Goal: Information Seeking & Learning: Check status

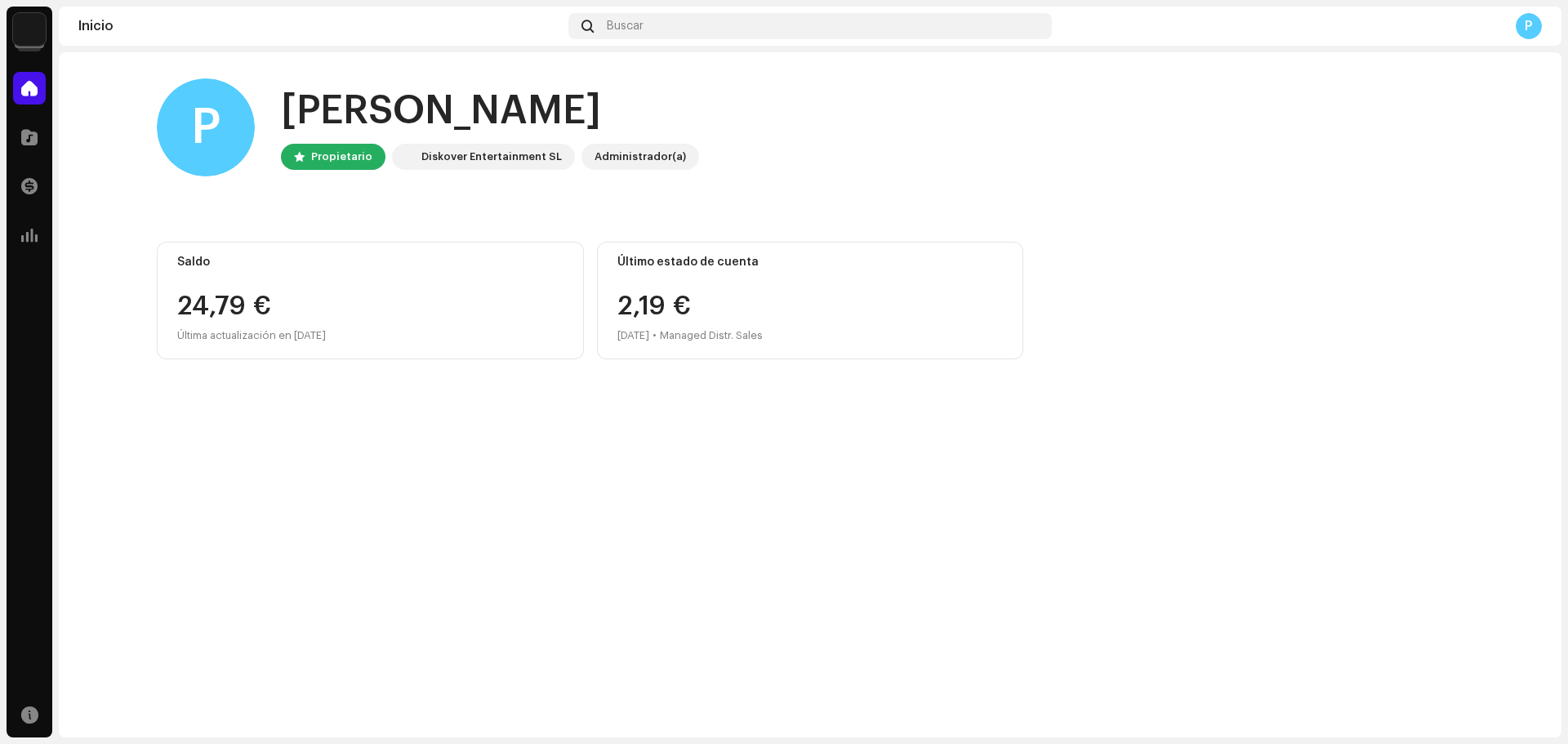
click at [197, 299] on div "24,79 €" at bounding box center [370, 306] width 386 height 26
click at [29, 183] on span at bounding box center [29, 186] width 17 height 13
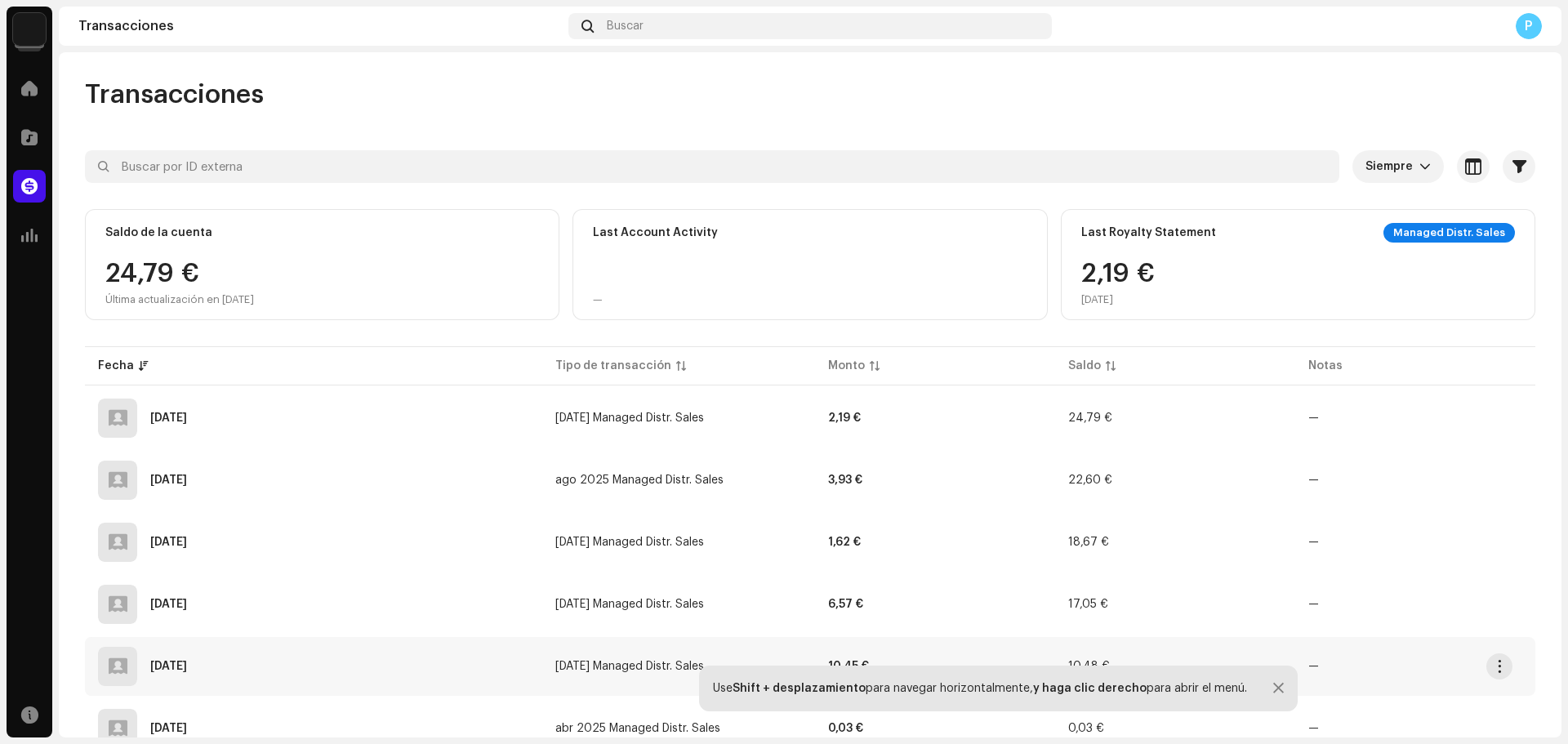
click at [635, 650] on td "[DATE] Managed Distr. Sales" at bounding box center [678, 667] width 272 height 59
click at [181, 662] on div "[DATE]" at bounding box center [169, 666] width 37 height 11
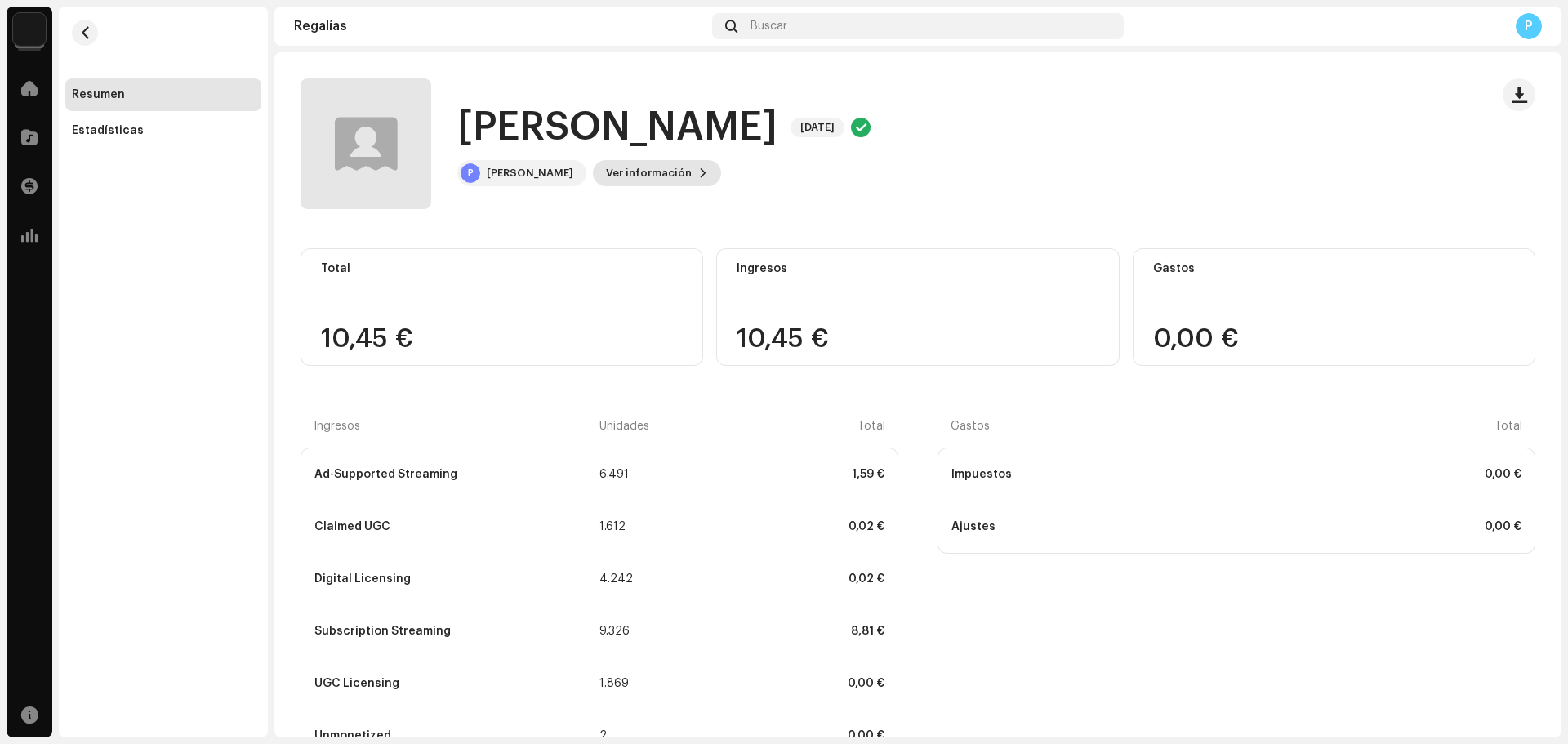
click at [668, 165] on span "Ver información" at bounding box center [648, 173] width 85 height 33
click at [866, 198] on div "[PERSON_NAME] 5380116 ID del (de la) beneficiario(a) 698643 Mes del estado de c…" at bounding box center [784, 372] width 1568 height 744
click at [33, 134] on span at bounding box center [29, 137] width 17 height 13
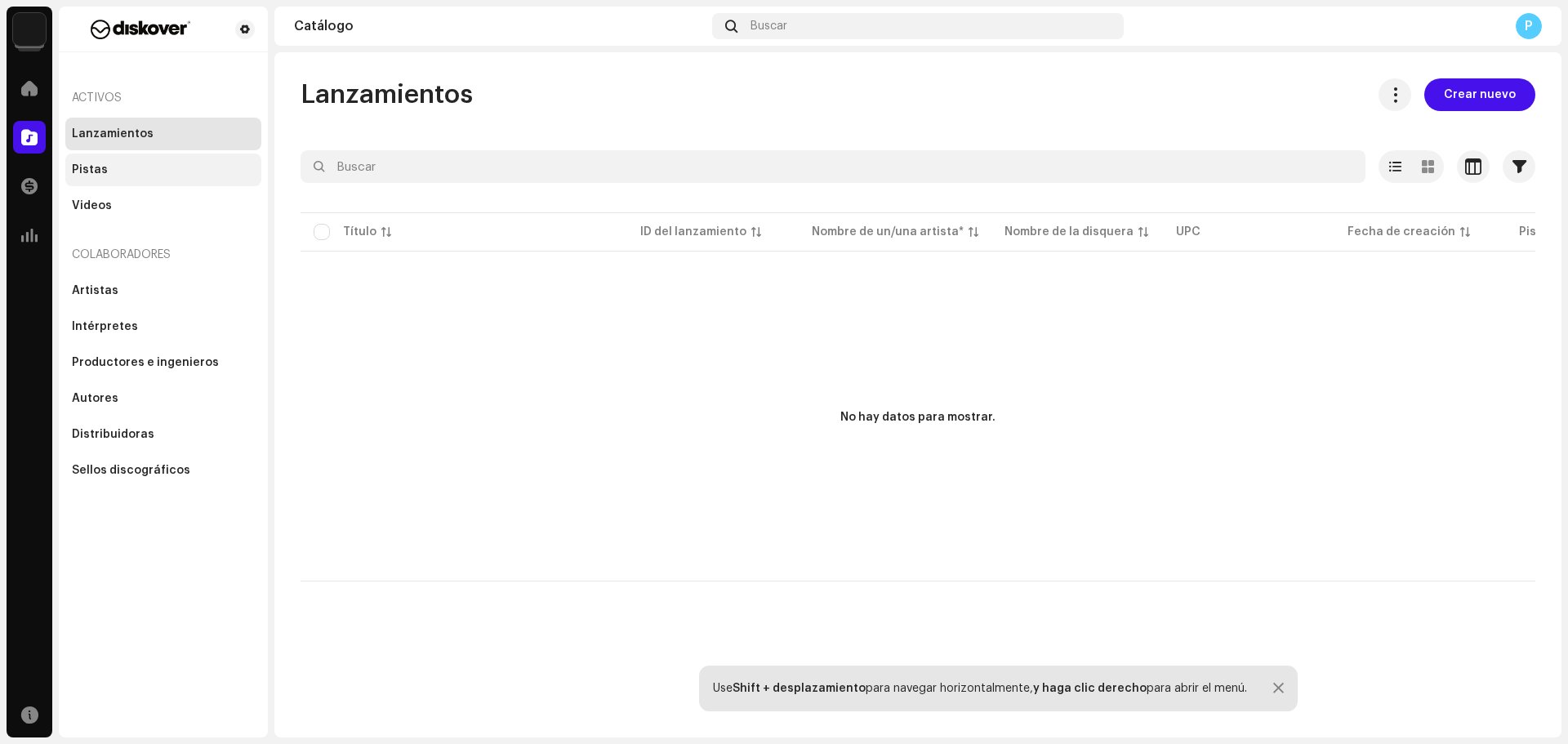
click at [102, 174] on div "Pistas" at bounding box center [89, 170] width 36 height 13
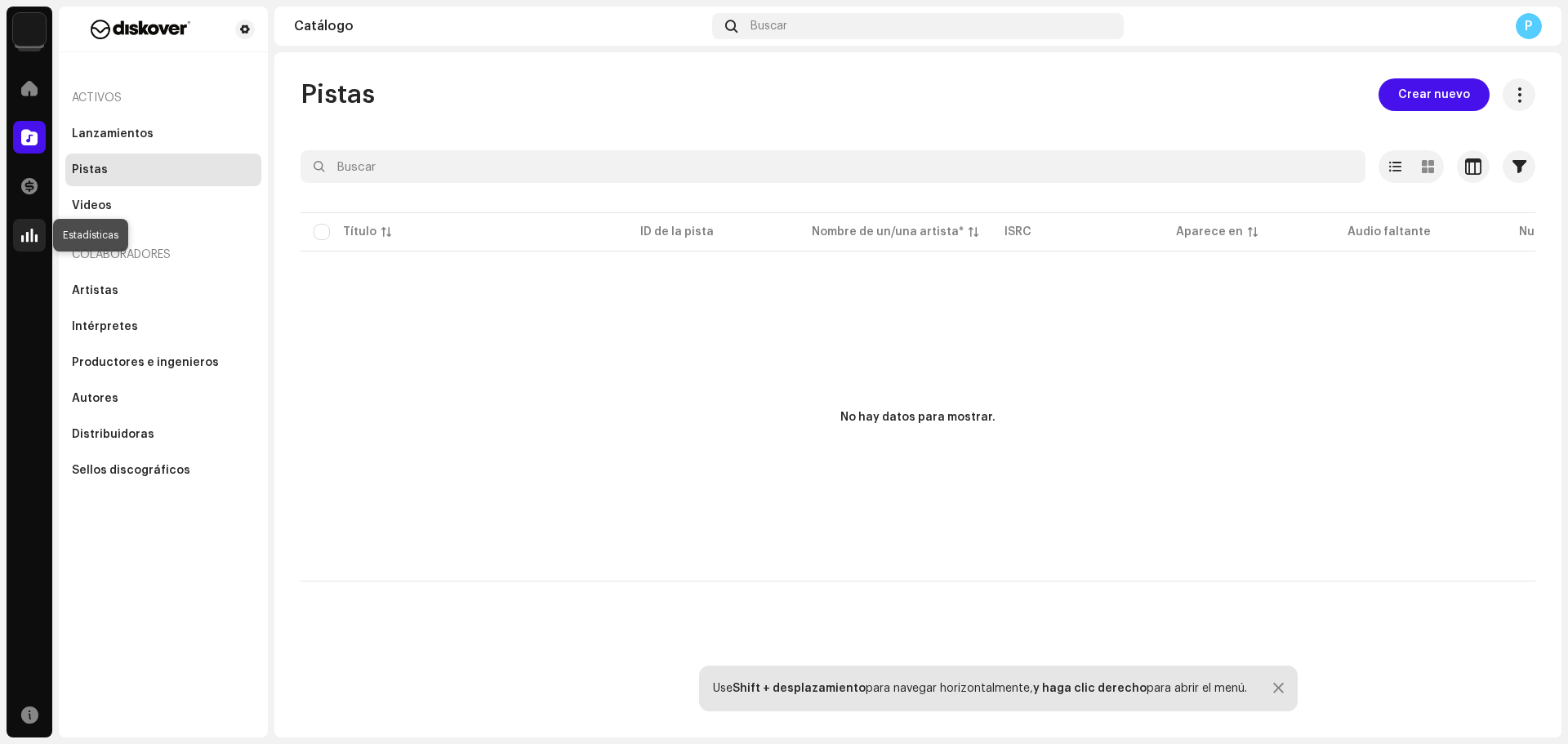
click at [31, 228] on span at bounding box center [29, 235] width 17 height 13
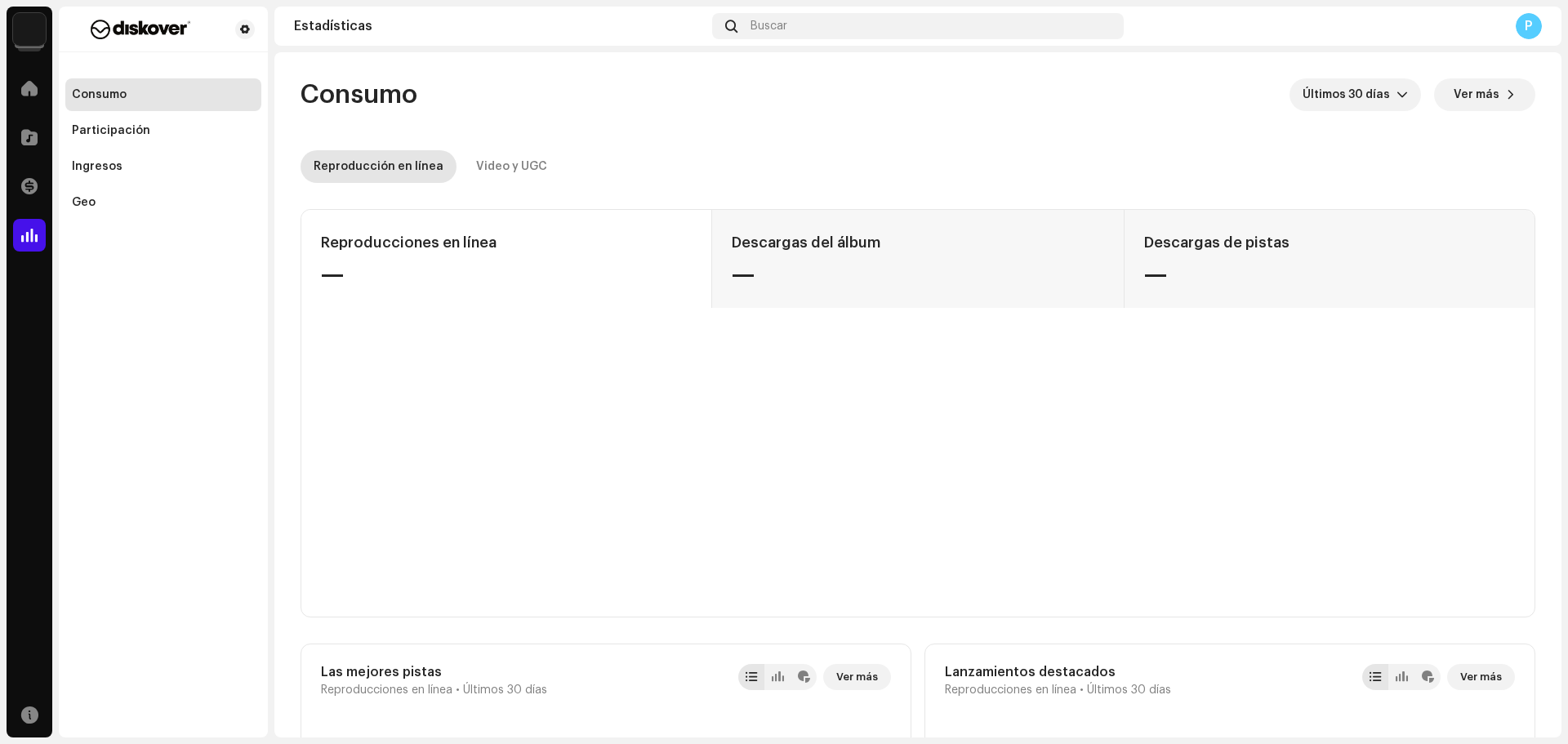
click at [1526, 41] on div "Estadísticas Buscar P" at bounding box center [917, 26] width 1286 height 39
click at [1526, 31] on div "P" at bounding box center [1529, 26] width 26 height 26
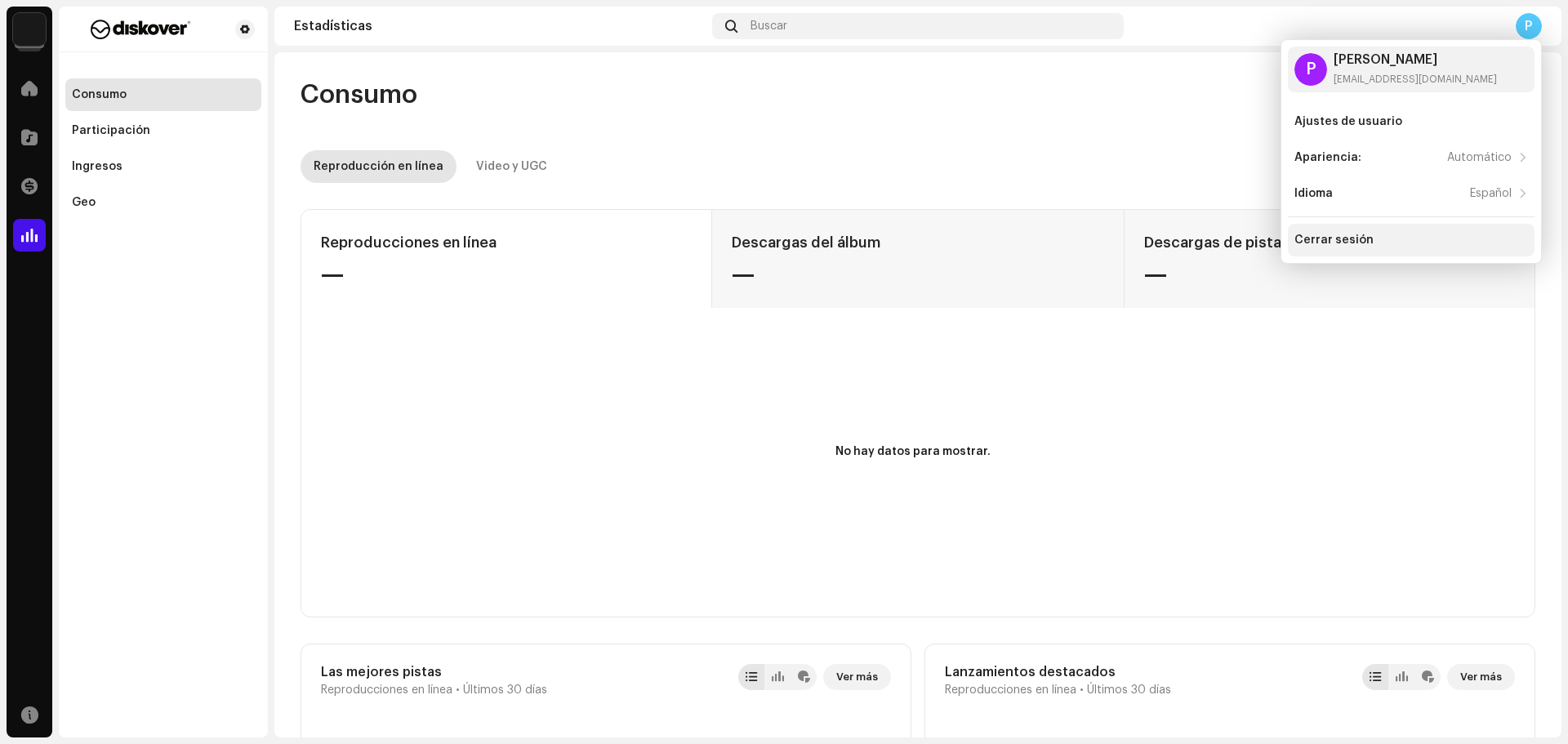
click at [1338, 234] on div "Cerrar sesión" at bounding box center [1333, 240] width 79 height 13
